Goal: Use online tool/utility: Utilize a website feature to perform a specific function

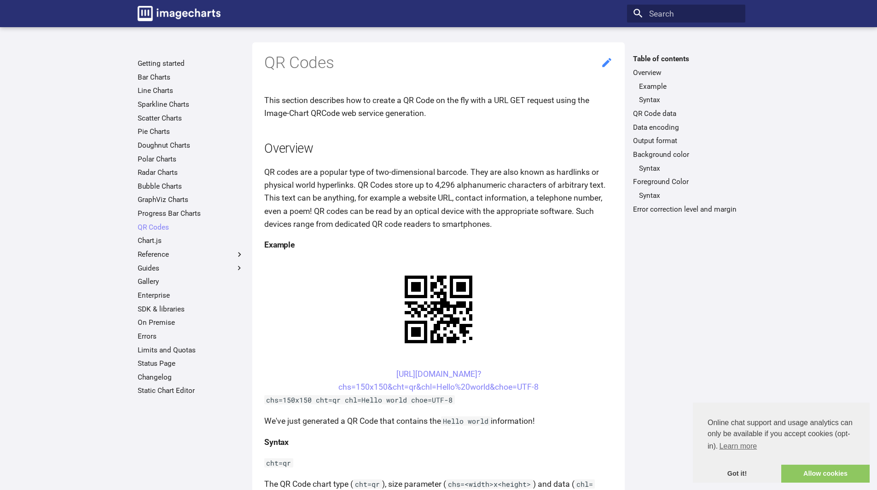
click at [605, 64] on icon at bounding box center [606, 62] width 9 height 9
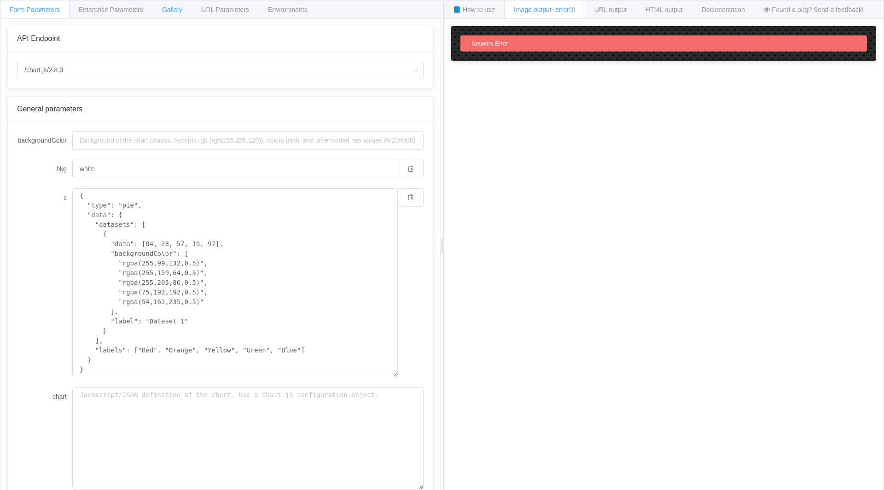
click at [172, 12] on span "Gallery" at bounding box center [172, 9] width 20 height 7
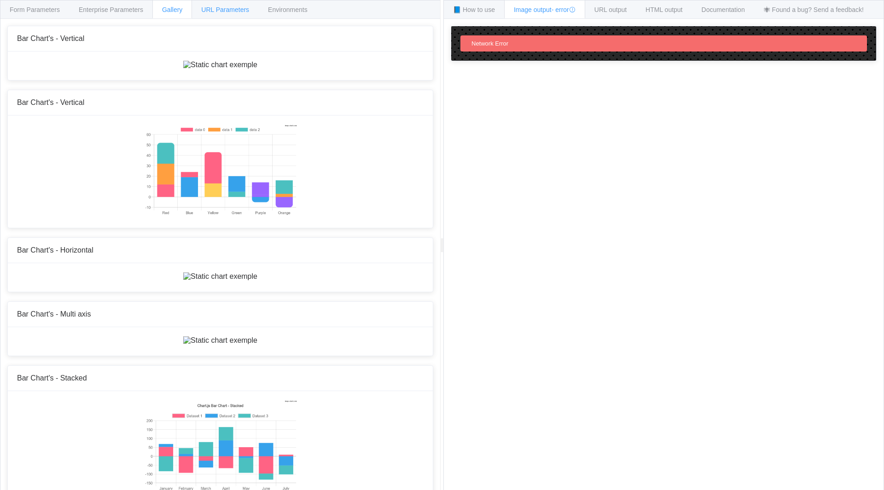
click at [235, 9] on span "URL Parameters" at bounding box center [225, 9] width 48 height 7
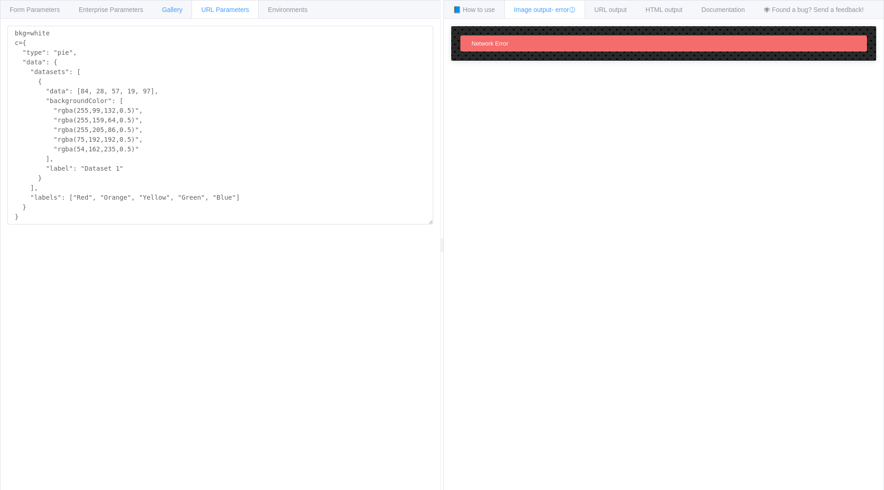
click at [170, 10] on span "Gallery" at bounding box center [172, 9] width 20 height 7
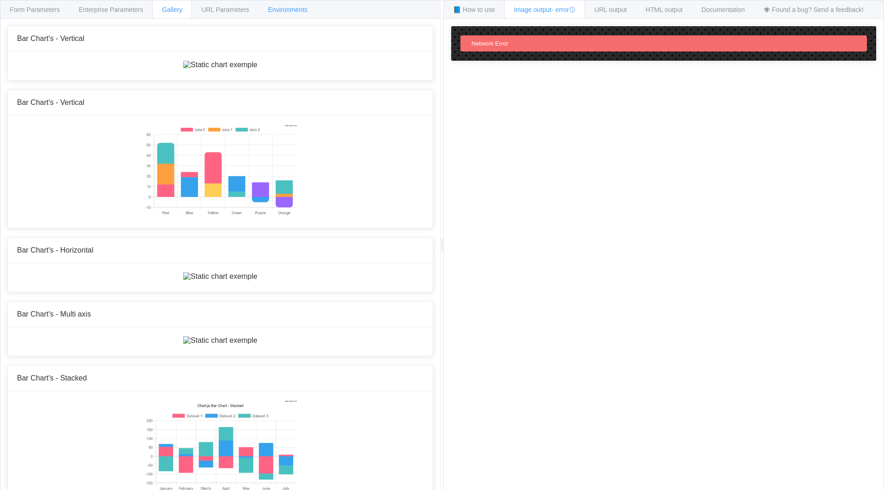
click at [280, 11] on span "Environments" at bounding box center [288, 9] width 40 height 7
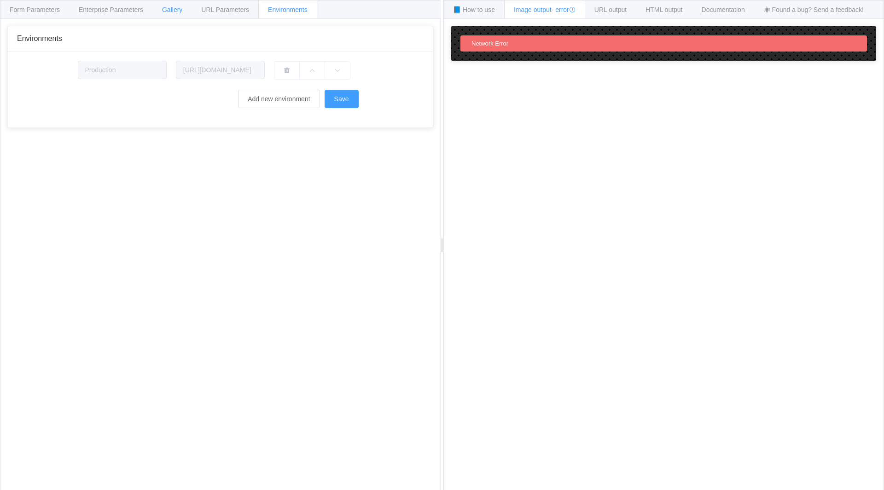
click at [165, 12] on span "Gallery" at bounding box center [172, 9] width 20 height 7
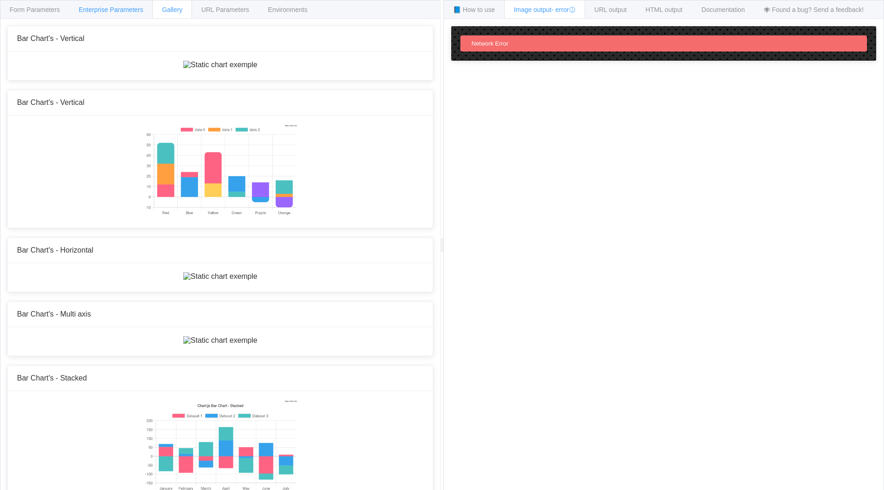
click at [91, 11] on span "Enterprise Parameters" at bounding box center [111, 9] width 64 height 7
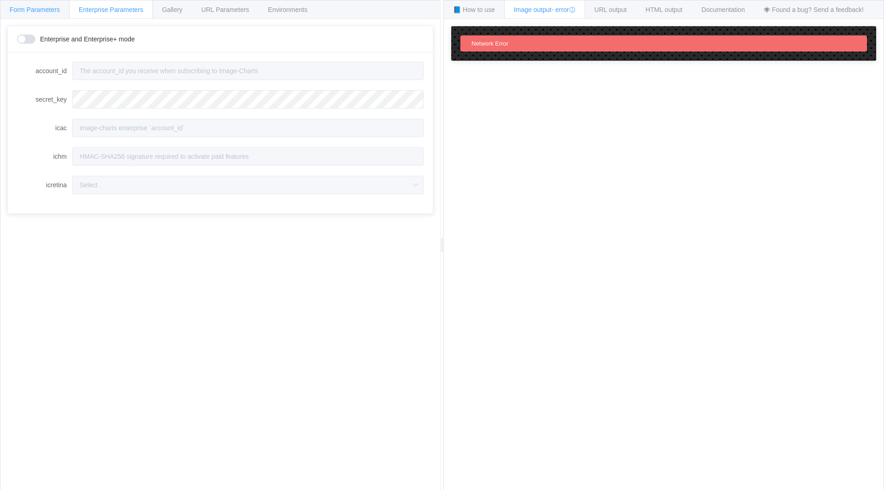
click at [19, 10] on span "Form Parameters" at bounding box center [35, 9] width 50 height 7
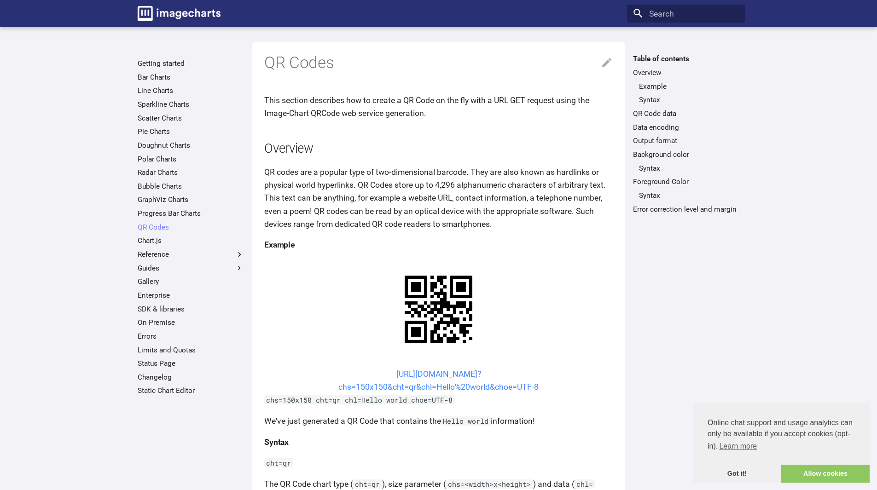
click at [445, 375] on link "https://image-charts.com/chart? chs=150x150&cht=qr&chl=Hello%20world&choe=UTF-8" at bounding box center [438, 381] width 200 height 22
click at [820, 474] on link "Allow cookies" at bounding box center [825, 474] width 88 height 18
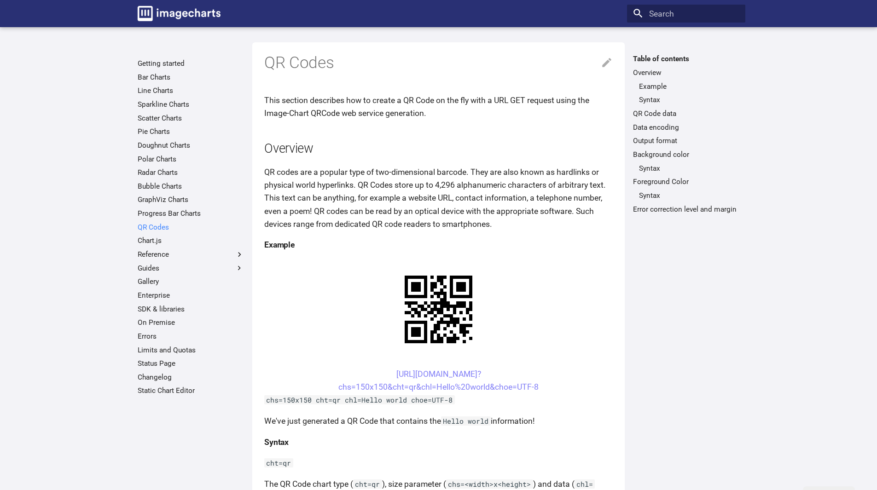
click at [153, 229] on link "QR Codes" at bounding box center [191, 227] width 106 height 9
click at [153, 228] on link "QR Codes" at bounding box center [191, 227] width 106 height 9
click at [469, 419] on code "Hello world" at bounding box center [466, 421] width 50 height 9
click at [425, 422] on p "We've just generated a QR Code that contains the Hello world information!" at bounding box center [438, 421] width 349 height 13
click at [607, 61] on icon at bounding box center [606, 62] width 9 height 9
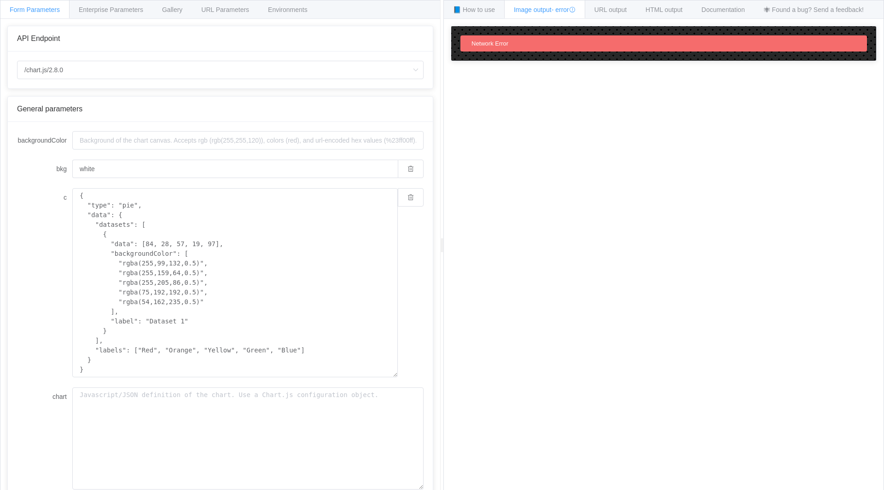
click at [489, 48] on div "Network Error" at bounding box center [663, 43] width 407 height 16
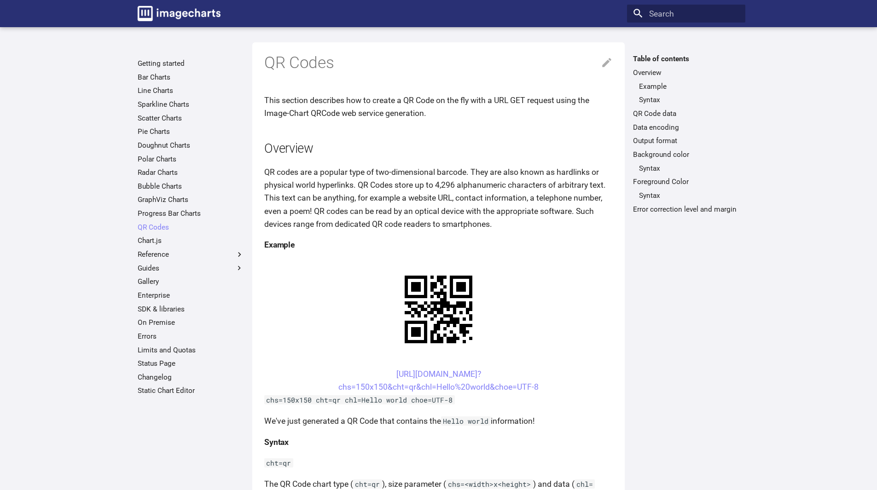
click at [357, 187] on p "QR codes are a popular type of two-dimensional barcode. They are also known as …" at bounding box center [438, 198] width 349 height 65
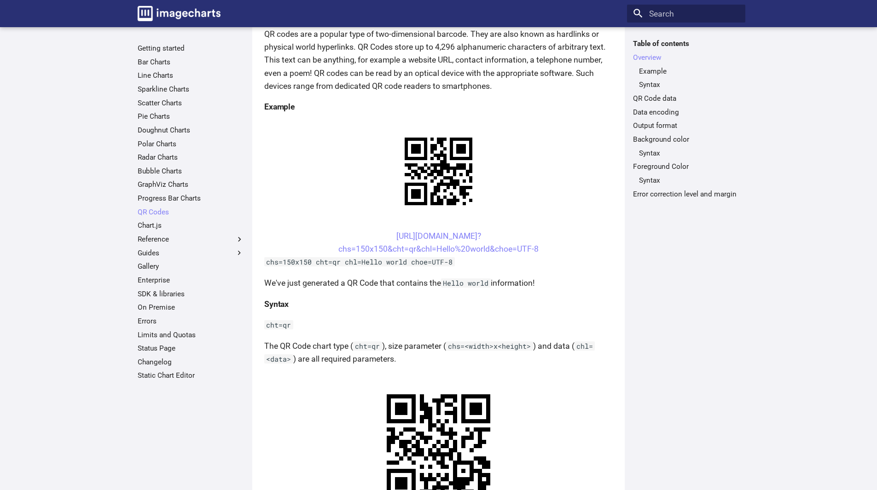
click at [276, 322] on code "cht=qr" at bounding box center [278, 324] width 29 height 9
click at [274, 326] on code "cht=qr" at bounding box center [278, 324] width 29 height 9
click at [287, 326] on code "cht=qr" at bounding box center [278, 324] width 29 height 9
click at [279, 326] on code "cht=qr" at bounding box center [278, 324] width 29 height 9
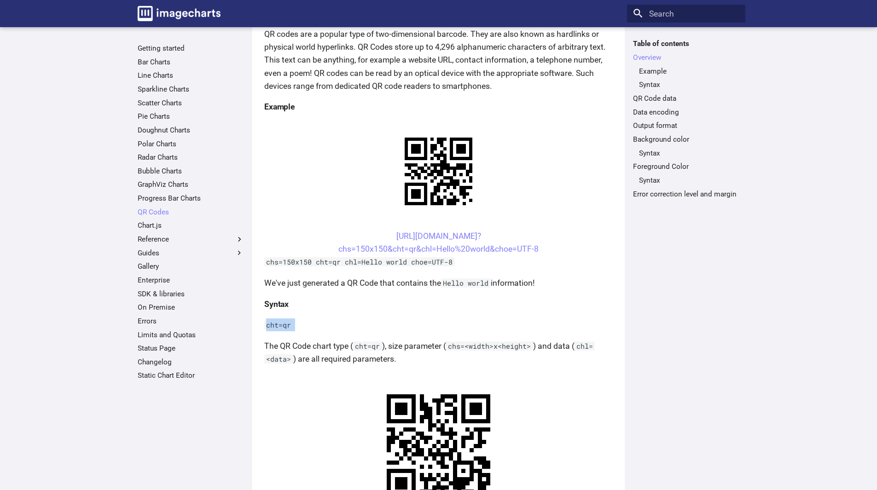
click at [279, 326] on code "cht=qr" at bounding box center [278, 324] width 29 height 9
click at [292, 326] on code "cht=qr" at bounding box center [278, 324] width 29 height 9
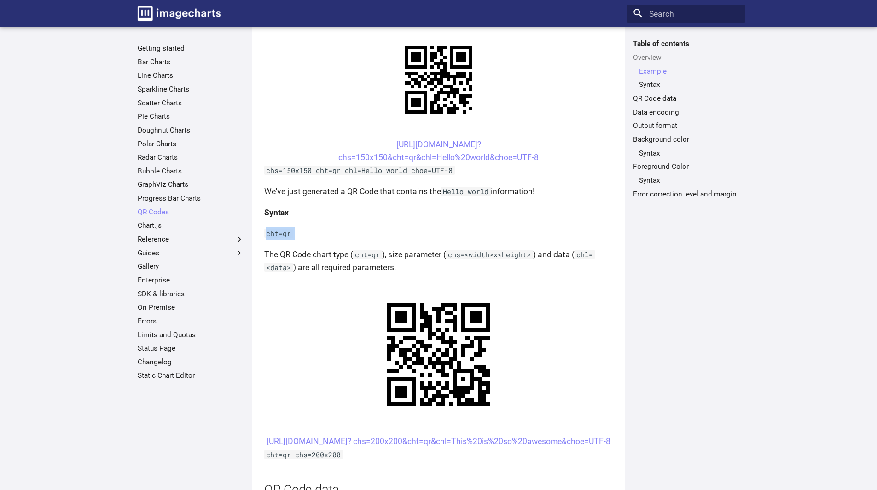
scroll to position [230, 0]
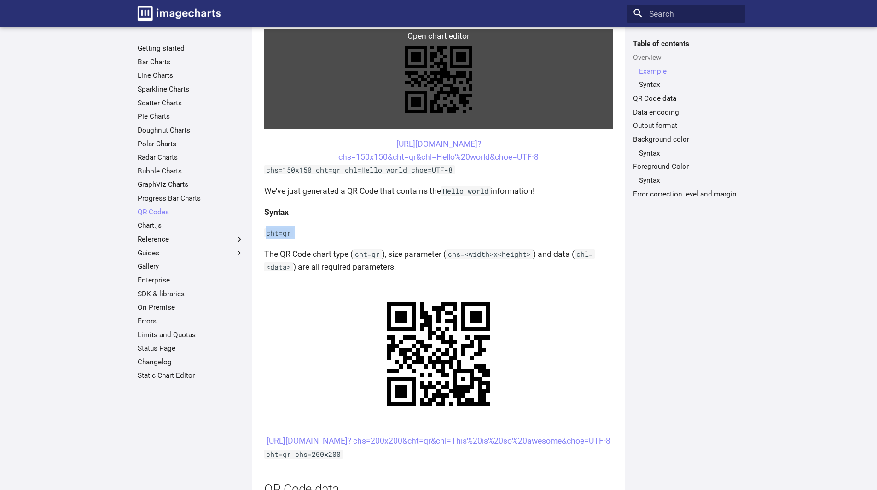
click at [441, 72] on link at bounding box center [438, 79] width 349 height 100
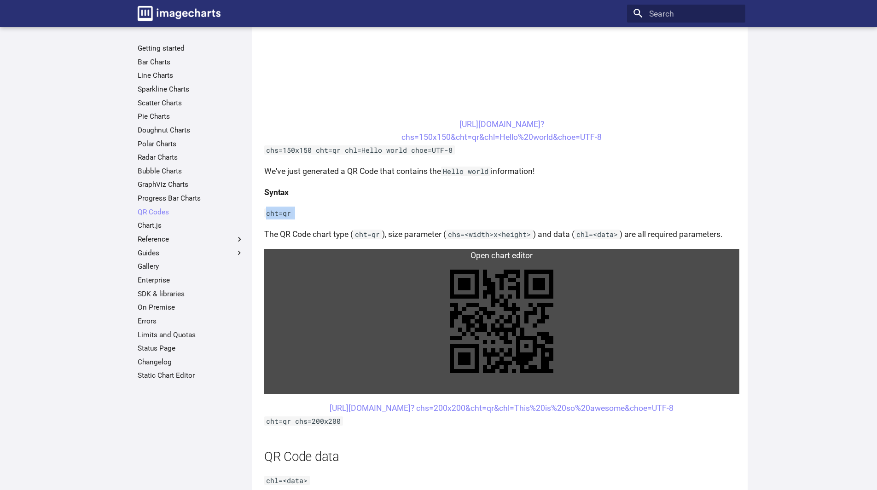
scroll to position [460, 0]
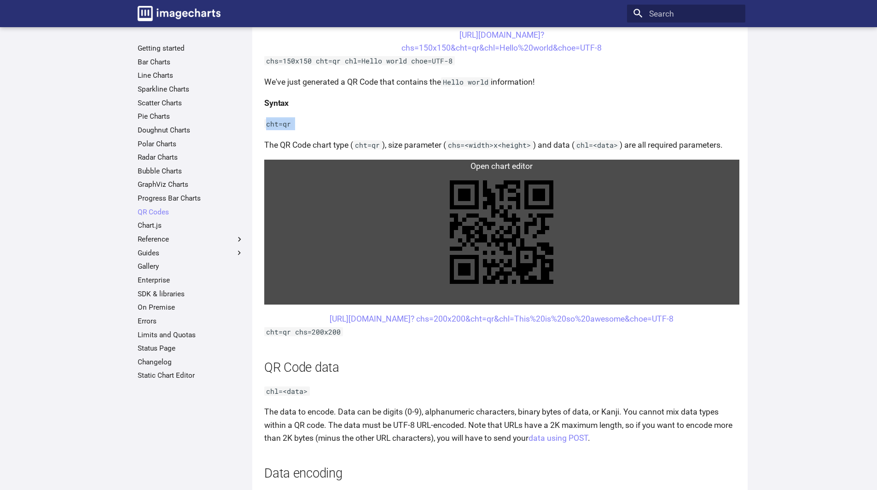
click at [505, 215] on link at bounding box center [501, 232] width 475 height 145
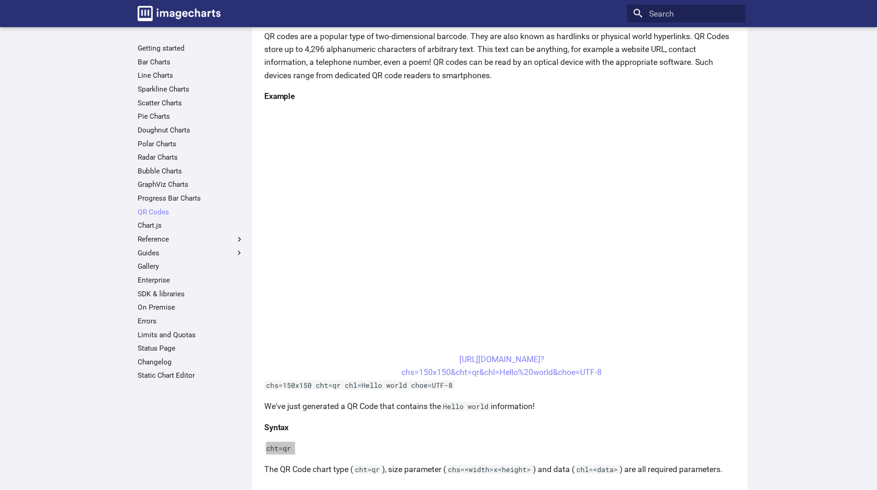
scroll to position [138, 0]
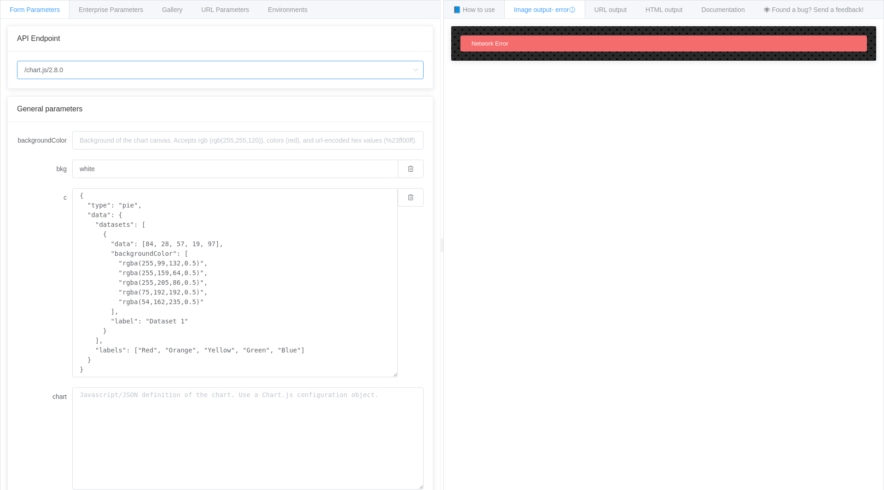
click at [78, 68] on input "/chart.js/2.8.0" at bounding box center [220, 70] width 407 height 18
drag, startPoint x: 81, startPoint y: 72, endPoint x: 41, endPoint y: 72, distance: 39.1
click at [41, 72] on input "/chart.js/2.8.0" at bounding box center [220, 70] width 407 height 18
click at [553, 7] on span "Image output - error" at bounding box center [545, 9] width 62 height 7
click at [97, 66] on input "/chart.js/2.8.0" at bounding box center [220, 70] width 407 height 18
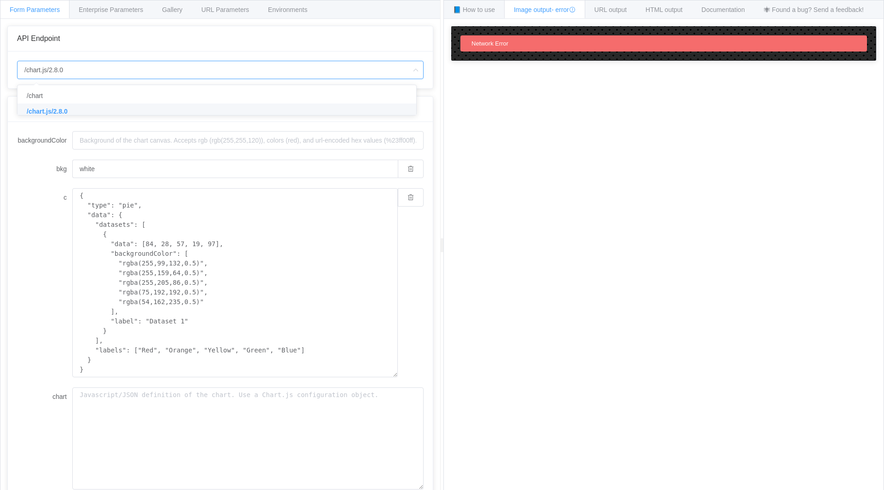
click at [174, 62] on input "/chart.js/2.8.0" at bounding box center [220, 70] width 407 height 18
click at [139, 68] on input "/chart.js/2.8.0" at bounding box center [220, 70] width 407 height 18
click at [59, 94] on li "/chart" at bounding box center [220, 96] width 406 height 16
type input "/chart"
type input "20"
